Goal: Information Seeking & Learning: Check status

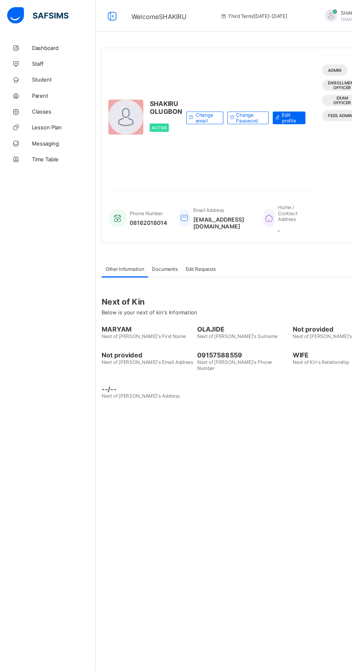
click at [32, 73] on span "Student" at bounding box center [57, 72] width 57 height 6
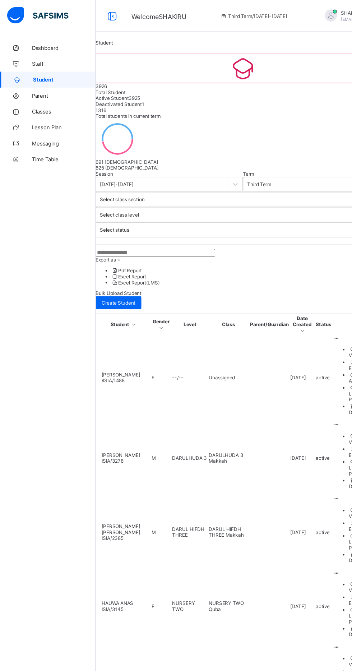
click at [35, 102] on span "Classes" at bounding box center [57, 101] width 57 height 6
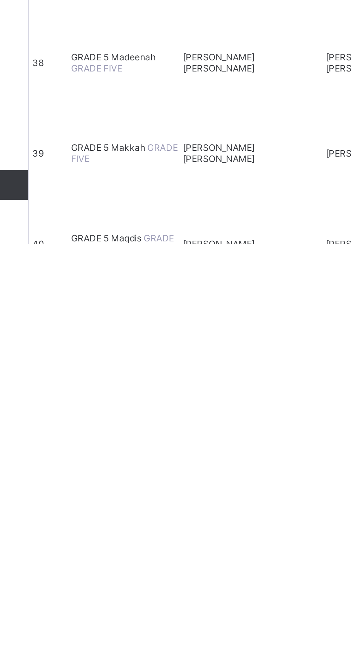
scroll to position [1183, 0]
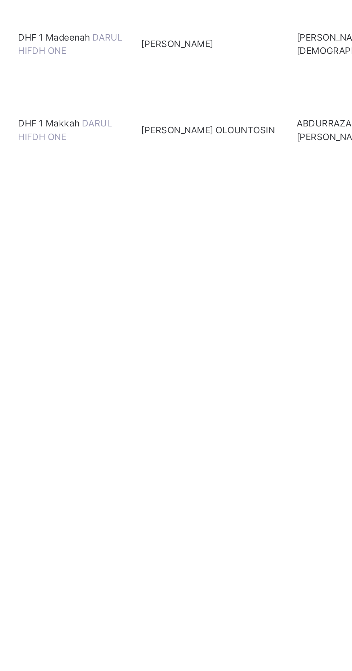
scroll to position [1248, 0]
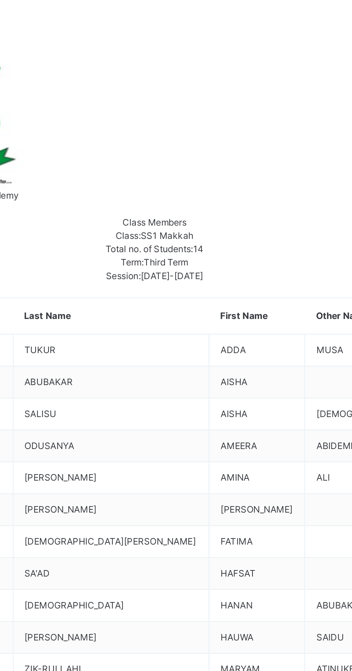
click at [297, 671] on div at bounding box center [312, 684] width 69 height 6
click at [302, 671] on div at bounding box center [312, 684] width 69 height 6
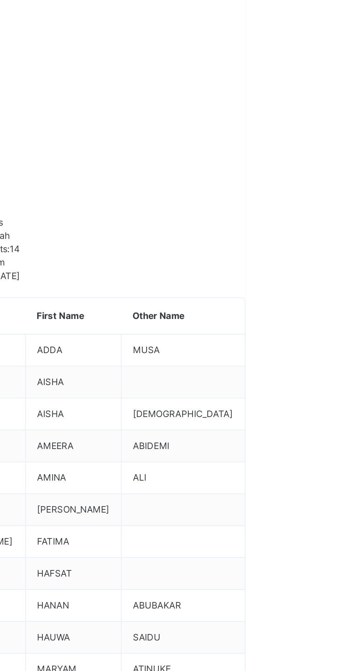
click at [305, 671] on div at bounding box center [312, 684] width 69 height 6
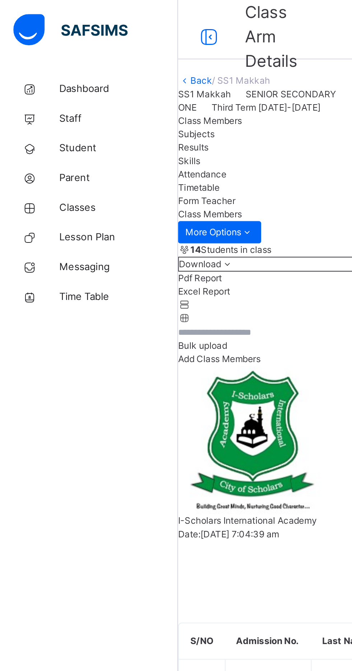
click at [106, 13] on icon at bounding box center [101, 17] width 12 height 13
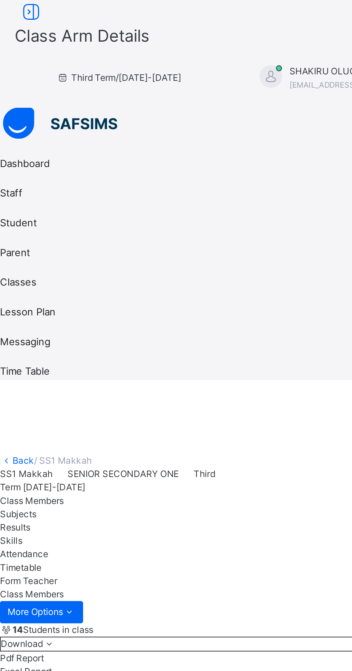
click at [21, 12] on icon at bounding box center [15, 5] width 12 height 13
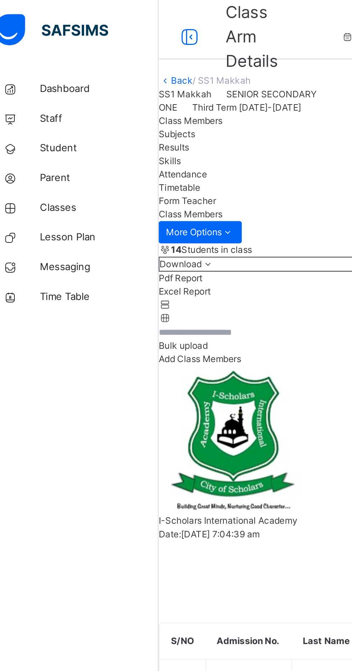
click at [103, 42] on link "Back" at bounding box center [97, 38] width 10 height 5
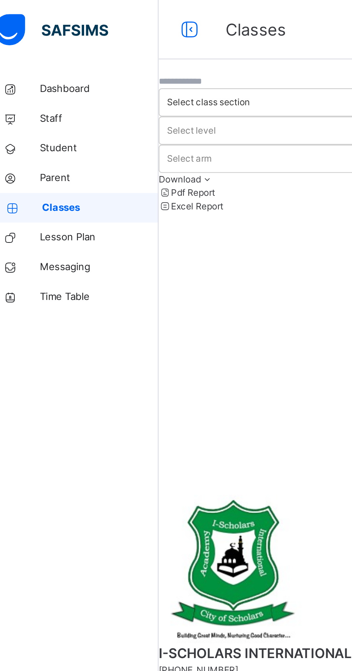
click at [192, 175] on div at bounding box center [219, 171] width 266 height 137
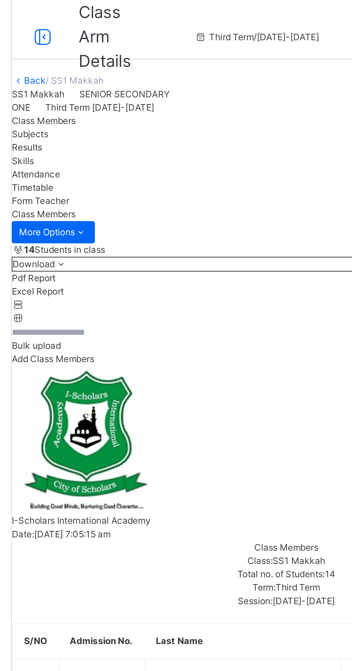
click at [101, 74] on span "Results" at bounding box center [93, 71] width 15 height 5
click at [175, 75] on div "Results" at bounding box center [219, 71] width 266 height 6
click at [104, 68] on span "Subjects" at bounding box center [95, 64] width 18 height 5
click at [101, 74] on span "Results" at bounding box center [93, 71] width 15 height 5
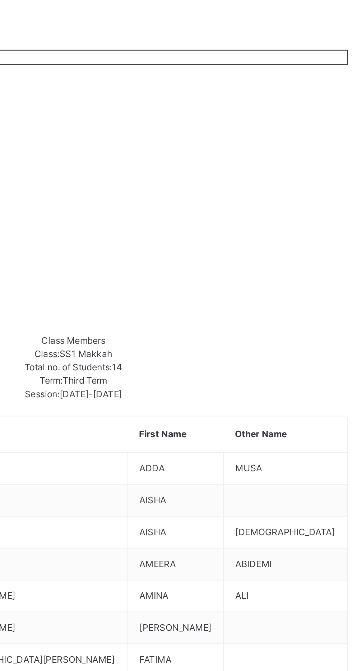
click at [284, 671] on icon at bounding box center [281, 683] width 6 height 5
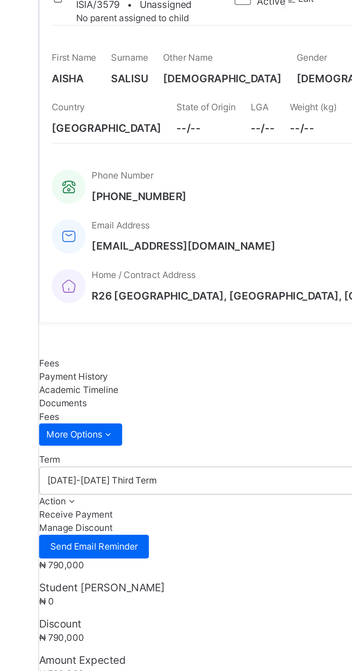
click at [125, 253] on span "Academic Timeline" at bounding box center [105, 255] width 38 height 5
click at [223, 259] on div "Documents" at bounding box center [219, 262] width 266 height 6
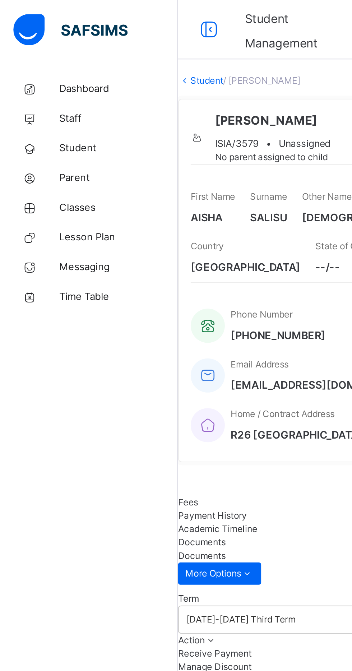
click at [108, 42] on link "Student" at bounding box center [100, 38] width 16 height 5
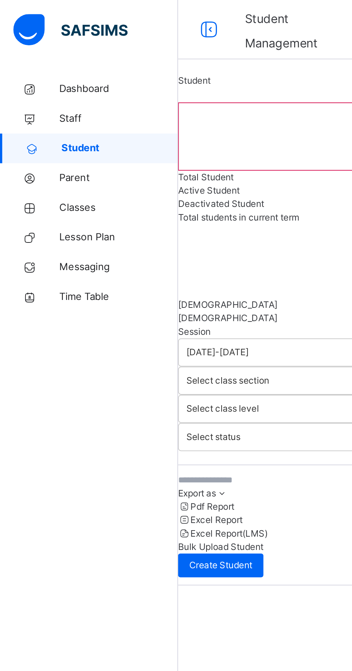
click at [30, 12] on img at bounding box center [33, 14] width 55 height 15
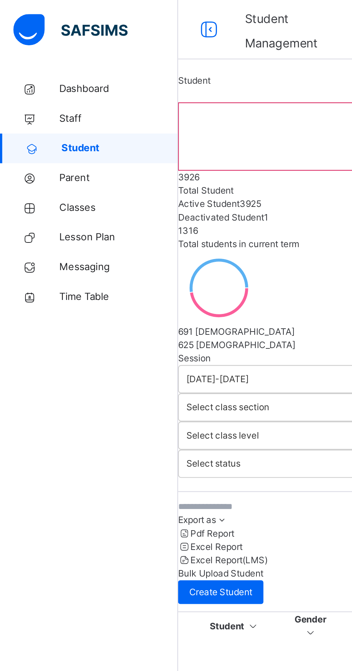
click at [33, 107] on link "Classes" at bounding box center [43, 100] width 86 height 14
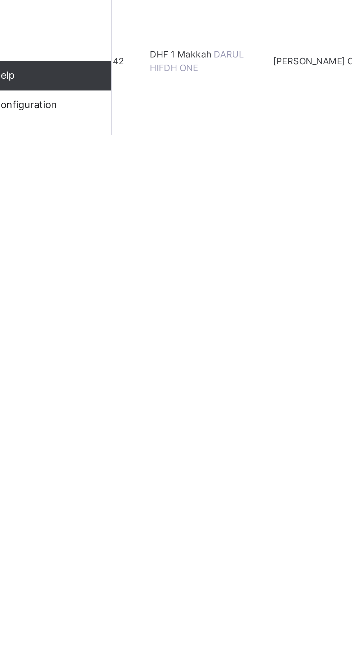
scroll to position [1304, 0]
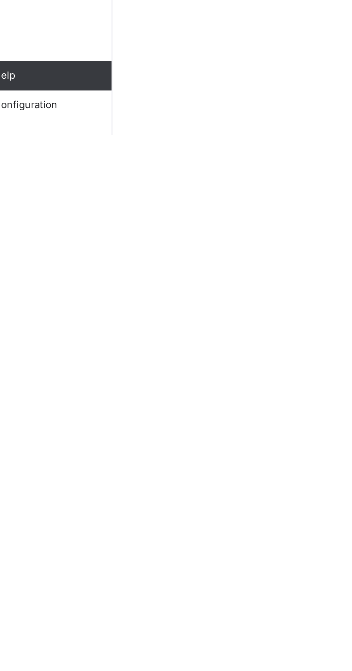
click at [142, 671] on html "Class Arm Details Third Term / 2024-2025 SHAKIRU OLUGBON olugbon.shakiru@ischol…" at bounding box center [176, 335] width 352 height 671
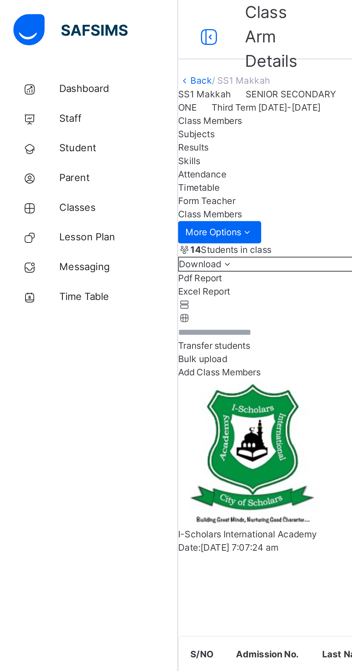
click at [36, 12] on img at bounding box center [33, 14] width 55 height 15
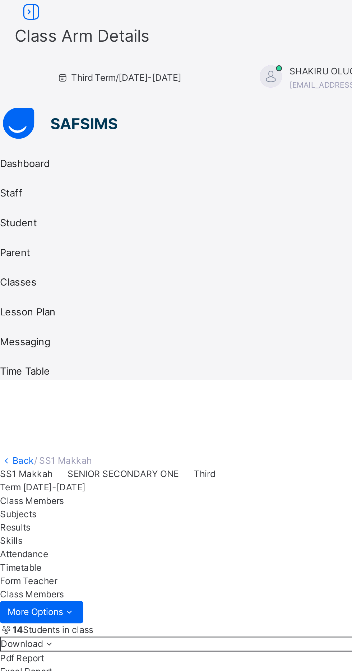
click at [92, 246] on div "Subjects" at bounding box center [176, 249] width 352 height 6
click at [21, 12] on icon at bounding box center [15, 5] width 12 height 13
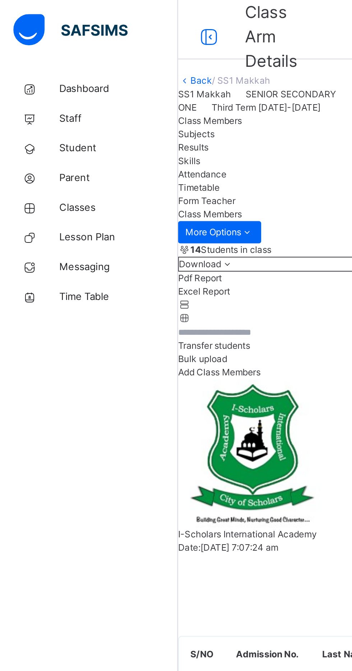
click at [39, 40] on span "Dashboard" at bounding box center [57, 43] width 57 height 7
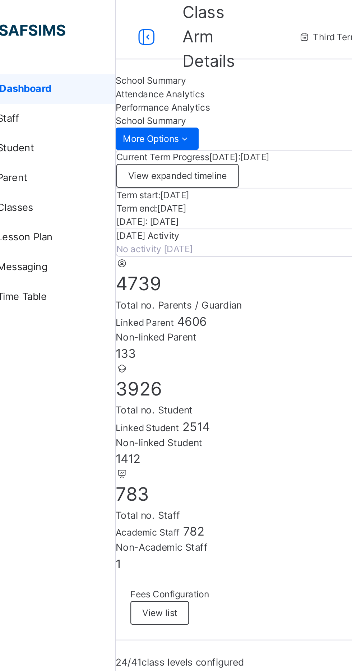
click at [27, 69] on link "Student" at bounding box center [43, 72] width 86 height 14
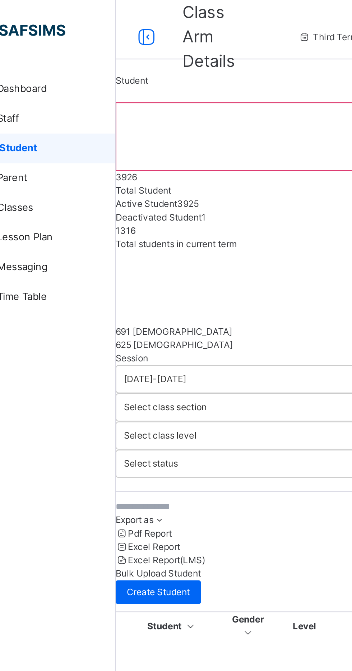
click at [119, 239] on div "Session 2024-2025 Term Third Term Select class section Select class level Selec…" at bounding box center [219, 598] width 266 height 857
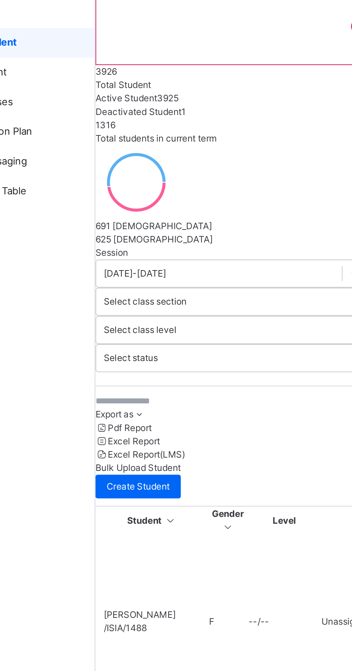
click at [125, 346] on span "AMINA ALAMIN" at bounding box center [107, 349] width 35 height 6
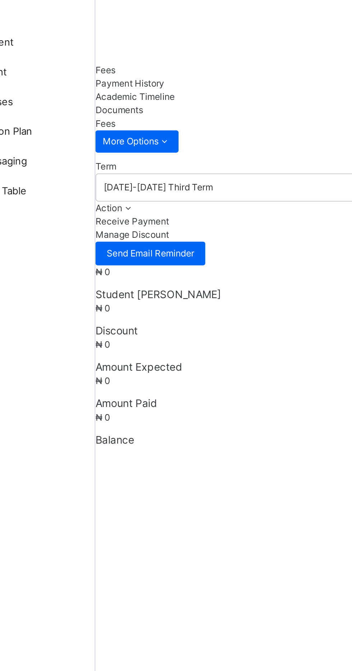
click at [130, 324] on div at bounding box center [219, 336] width 266 height 137
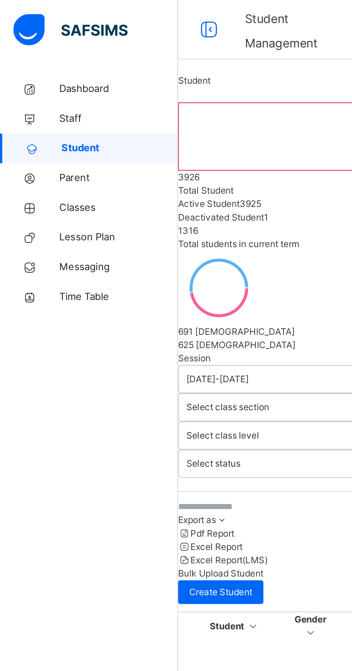
click at [28, 101] on icon at bounding box center [14, 100] width 29 height 5
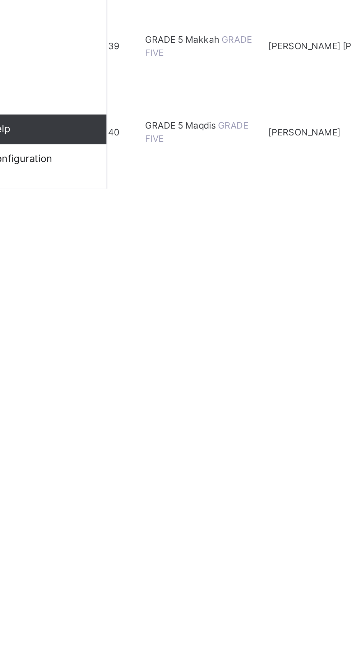
scroll to position [1154, 0]
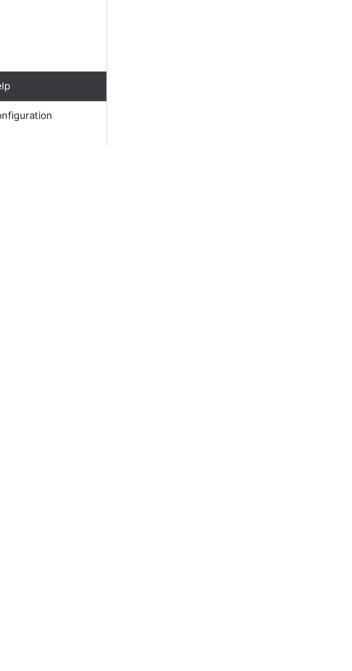
click at [144, 671] on html "Class Arm Details Third Term / 2024-2025 SHAKIRU OLUGBON olugbon.shakiru@ischol…" at bounding box center [176, 335] width 352 height 671
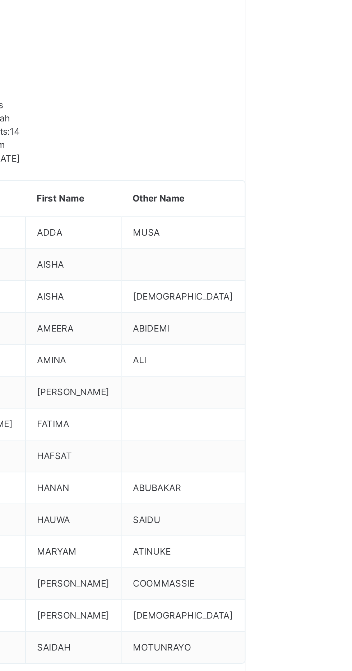
click at [308, 671] on div at bounding box center [312, 684] width 69 height 6
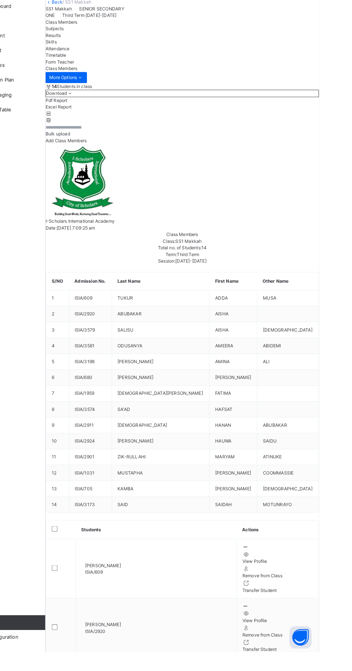
click at [205, 132] on div "Download" at bounding box center [219, 127] width 266 height 7
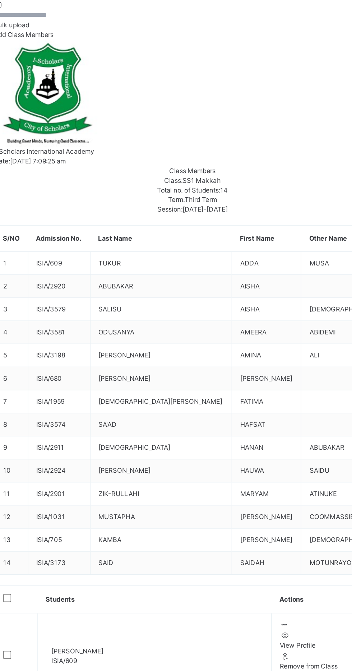
click at [266, 151] on div at bounding box center [219, 147] width 266 height 6
click at [92, 150] on icon at bounding box center [89, 147] width 6 height 5
click at [92, 157] on icon at bounding box center [89, 153] width 6 height 5
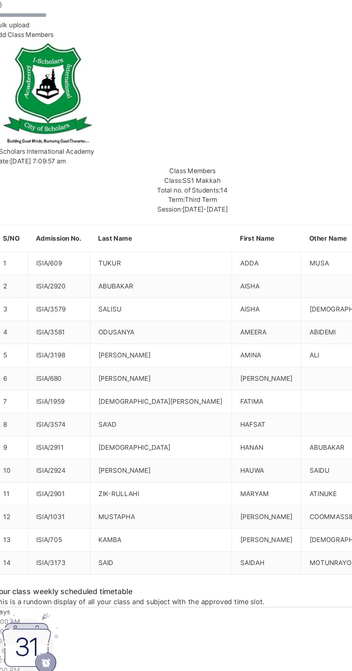
click at [92, 150] on icon at bounding box center [89, 147] width 6 height 5
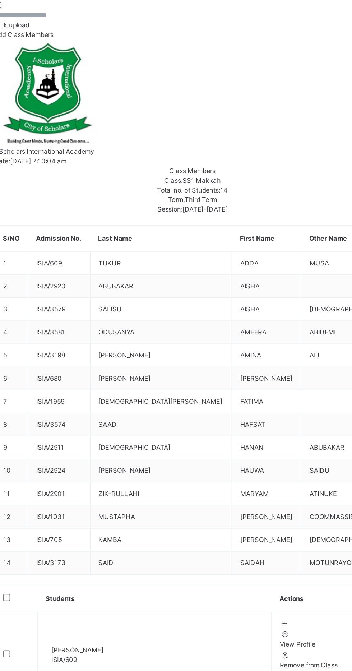
click at [92, 150] on icon at bounding box center [89, 147] width 6 height 5
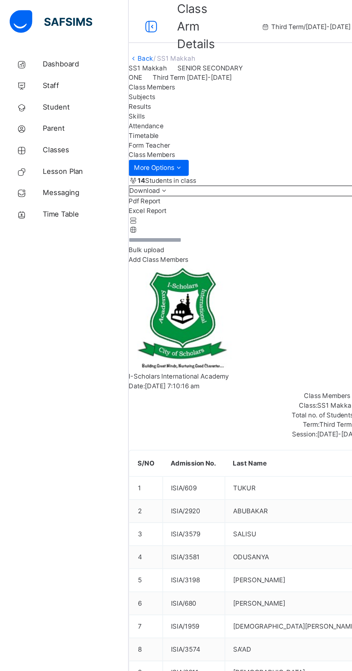
click at [29, 113] on span "Lesson Plan" at bounding box center [57, 114] width 57 height 7
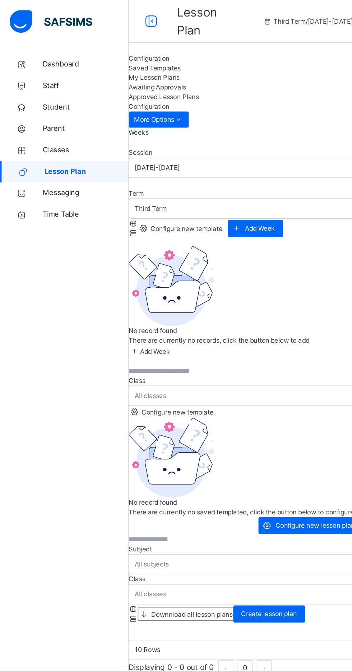
click at [34, 100] on span "Classes" at bounding box center [57, 100] width 57 height 7
click at [33, 78] on link "Student" at bounding box center [43, 72] width 86 height 14
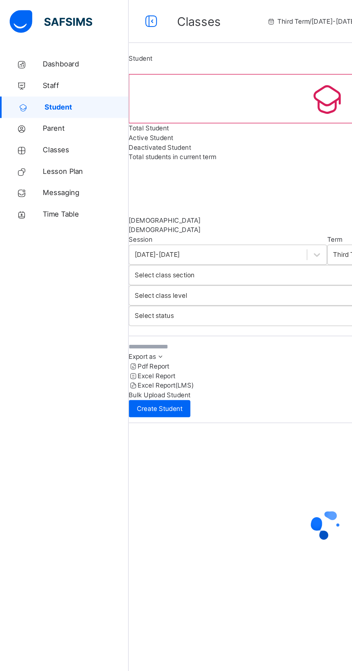
click at [27, 77] on link "Student" at bounding box center [43, 72] width 86 height 14
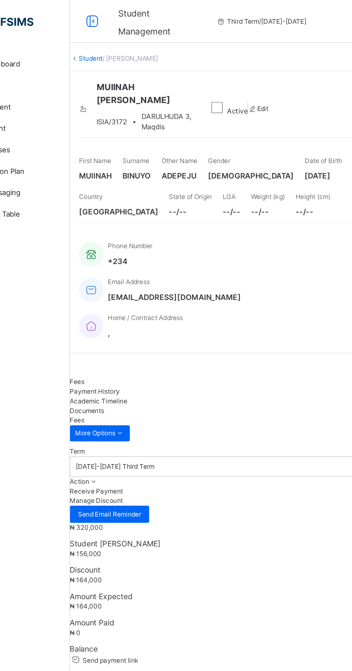
click at [211, 512] on icon at bounding box center [208, 514] width 6 height 5
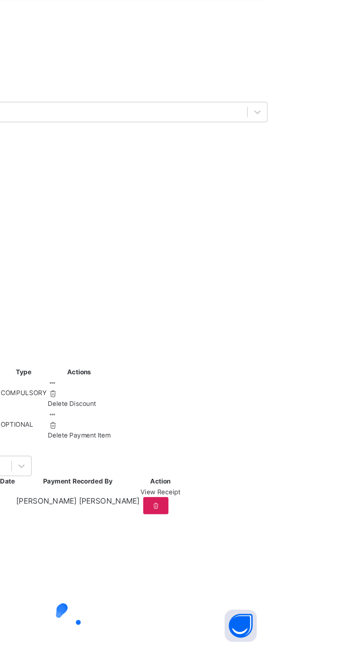
click at [234, 509] on div "Send payment link Add item Optional items Special bill Item Name Amount Discoun…" at bounding box center [219, 485] width 266 height 95
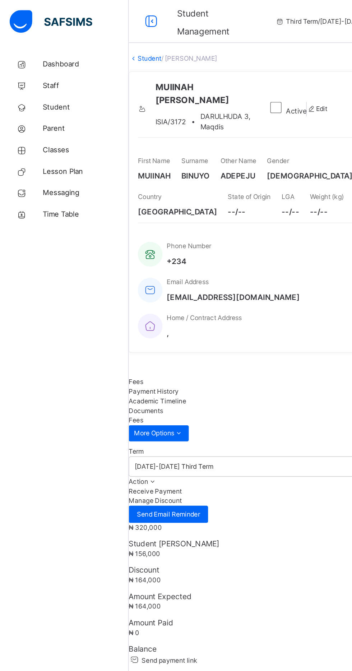
click at [24, 77] on link "Student" at bounding box center [43, 72] width 86 height 14
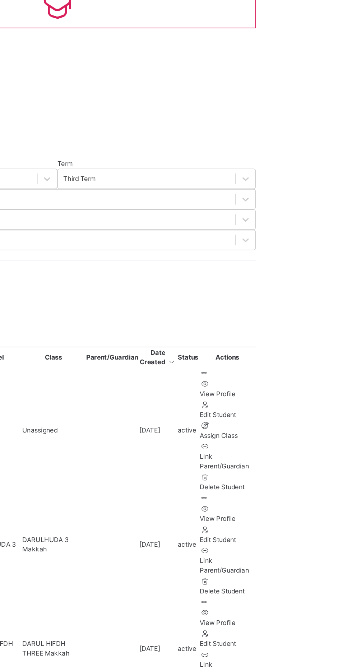
click at [321, 395] on icon at bounding box center [317, 397] width 6 height 5
click at [352, 365] on html "Student Management Third Term / 2024-2025 SHAKIRU OLUGBON olugbon.shakiru@ischo…" at bounding box center [176, 513] width 352 height 1027
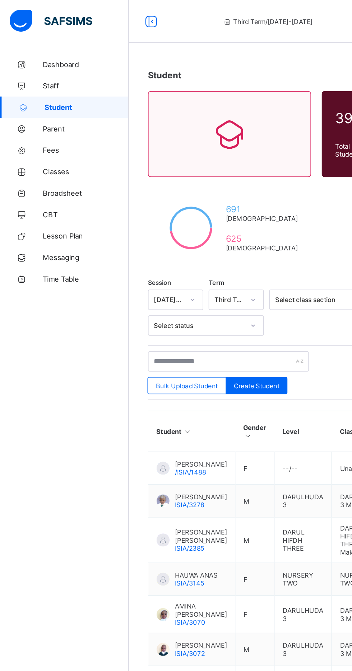
click at [39, 128] on span "Broadsheet" at bounding box center [57, 129] width 57 height 6
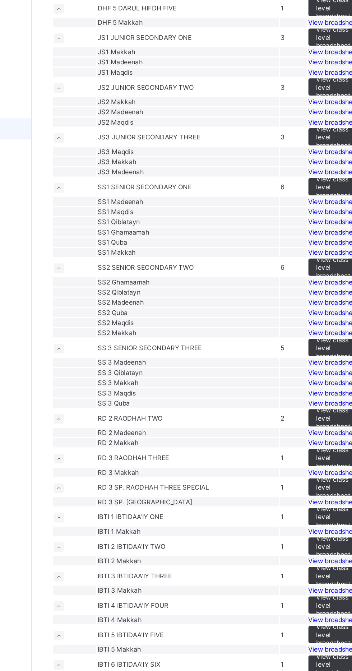
scroll to position [1341, 0]
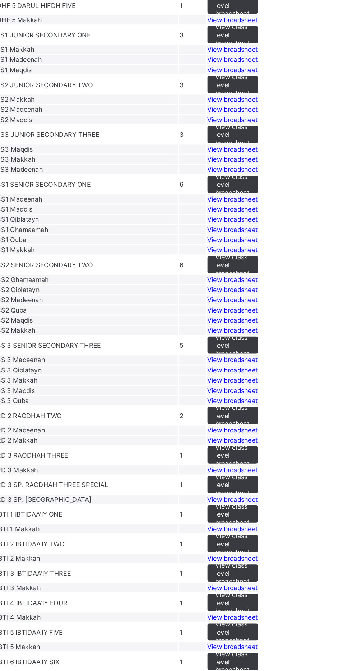
click at [305, 215] on span "View broadsheet" at bounding box center [289, 211] width 34 height 5
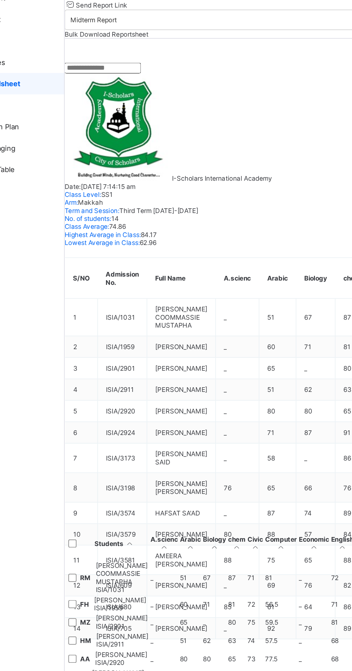
scroll to position [159, 38]
click at [141, 581] on span "AISHA MUHAMMAD SALISU" at bounding box center [123, 583] width 35 height 5
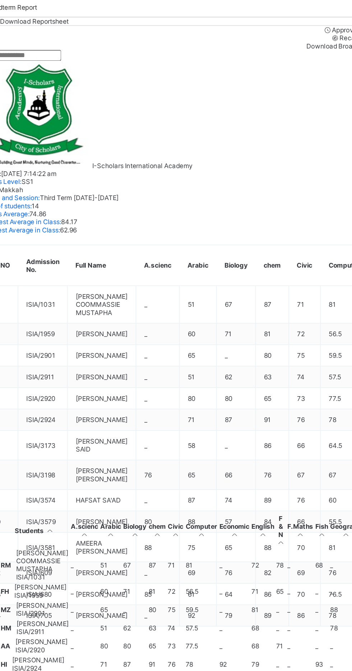
copy span "AISHA MUHAMMAD SALISU"
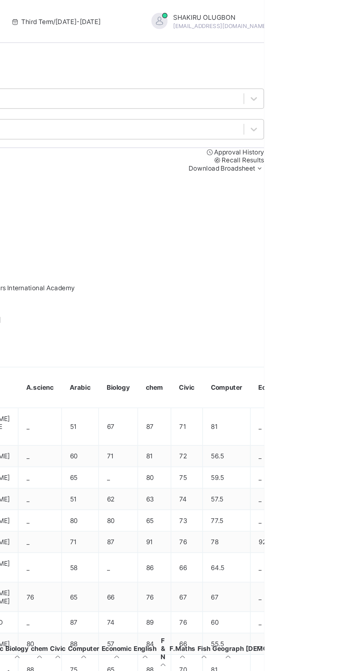
click at [333, 662] on span "View Reportsheet" at bounding box center [335, 664] width 36 height 5
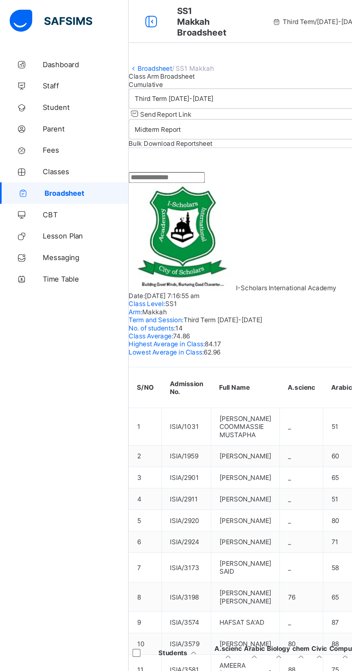
click at [108, 49] on link "Broadsheet" at bounding box center [103, 45] width 23 height 5
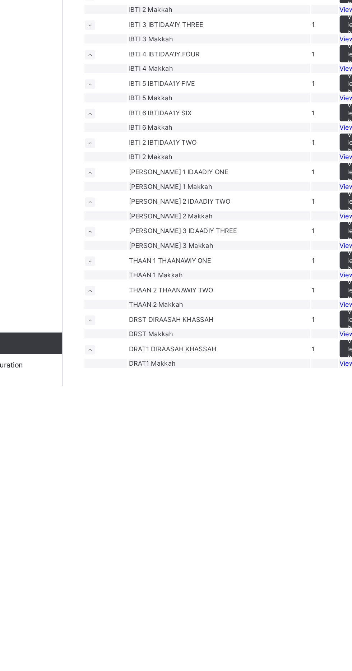
scroll to position [1254, 0]
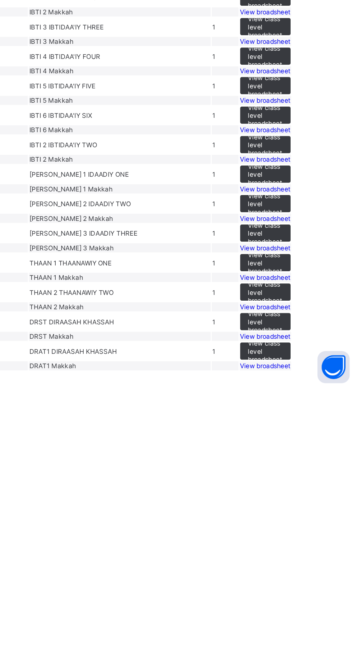
click at [305, 255] on span "View broadsheet" at bounding box center [289, 252] width 34 height 5
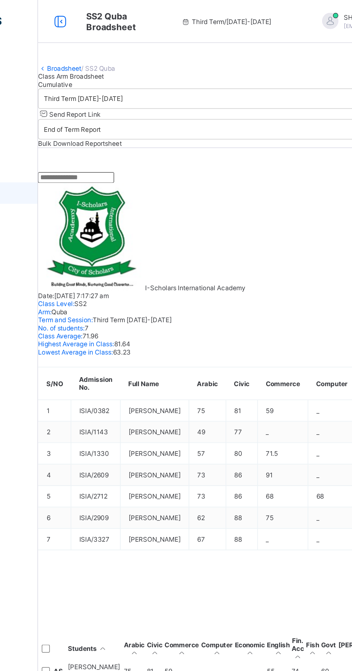
click at [107, 49] on link "Broadsheet" at bounding box center [103, 45] width 23 height 5
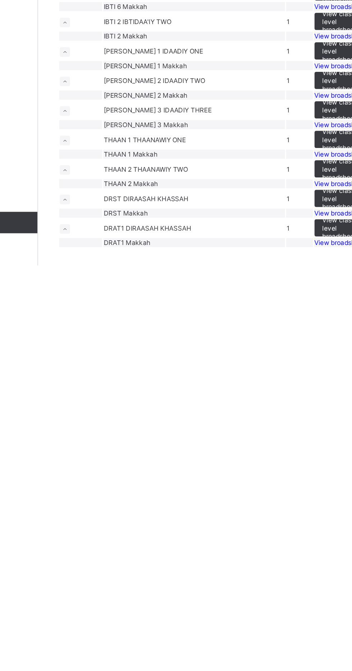
scroll to position [1028, 0]
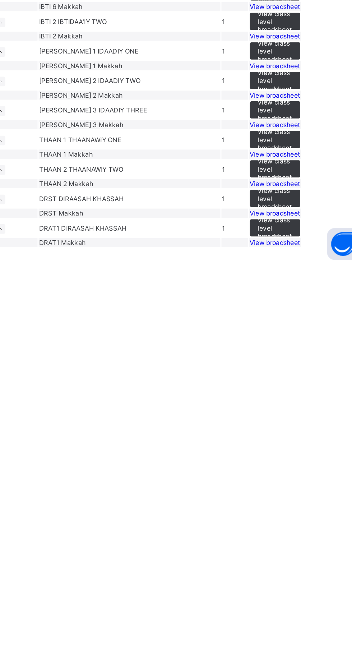
click at [305, 262] on span "View broadsheet" at bounding box center [289, 259] width 34 height 5
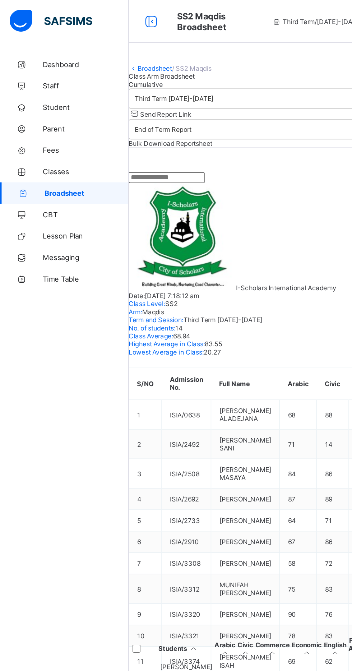
click at [105, 49] on link "Broadsheet" at bounding box center [103, 45] width 23 height 5
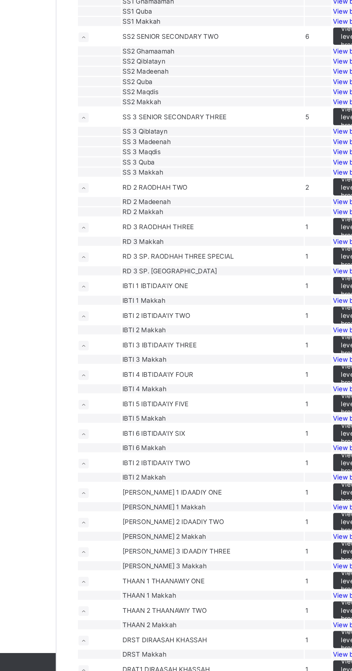
scroll to position [1461, 0]
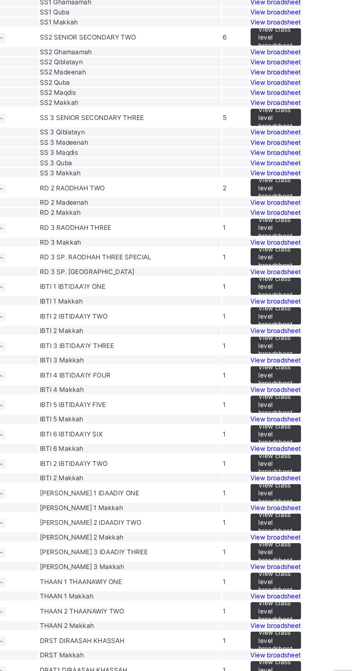
click at [305, 235] on span "View broadsheet" at bounding box center [289, 231] width 34 height 5
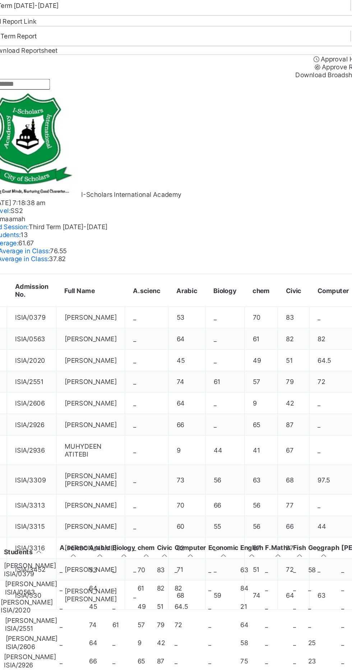
scroll to position [120, 0]
click at [141, 547] on span "[PERSON_NAME]" at bounding box center [123, 549] width 35 height 5
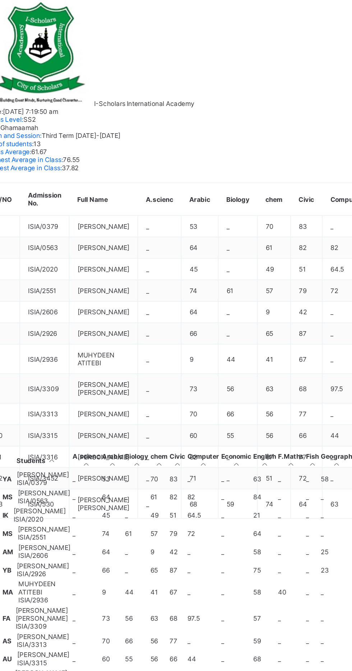
copy span "[PERSON_NAME]"
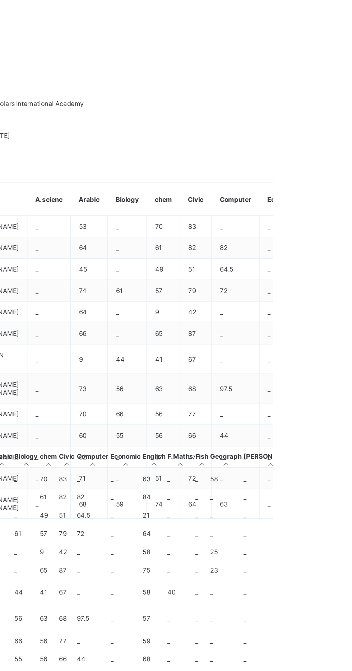
click at [341, 628] on span "View Reportsheet" at bounding box center [335, 630] width 36 height 5
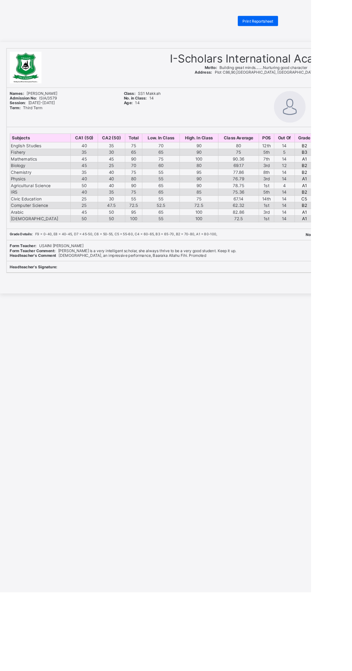
click at [106, 512] on div "Print Reportsheet I-Scholars International Academy Motto: Building great minds.…" at bounding box center [176, 353] width 352 height 671
click at [301, 20] on div "Print Reportsheet" at bounding box center [292, 23] width 46 height 11
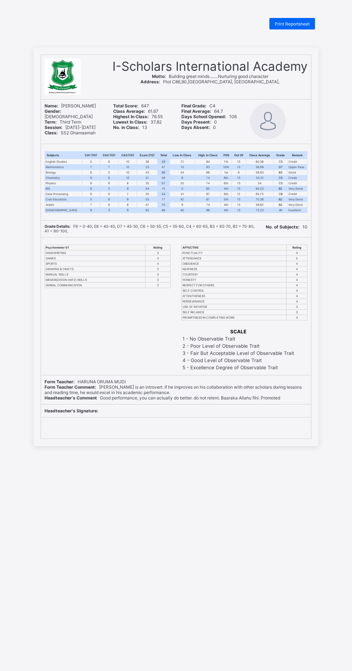
click at [298, 24] on span "Print Reportsheet" at bounding box center [292, 23] width 35 height 5
click at [289, 22] on span "Print Reportsheet" at bounding box center [292, 23] width 35 height 5
click at [30, 606] on div "Print Reportsheet I-Scholars International Academy Motto: Building great minds.…" at bounding box center [176, 353] width 352 height 671
